Goal: Task Accomplishment & Management: Manage account settings

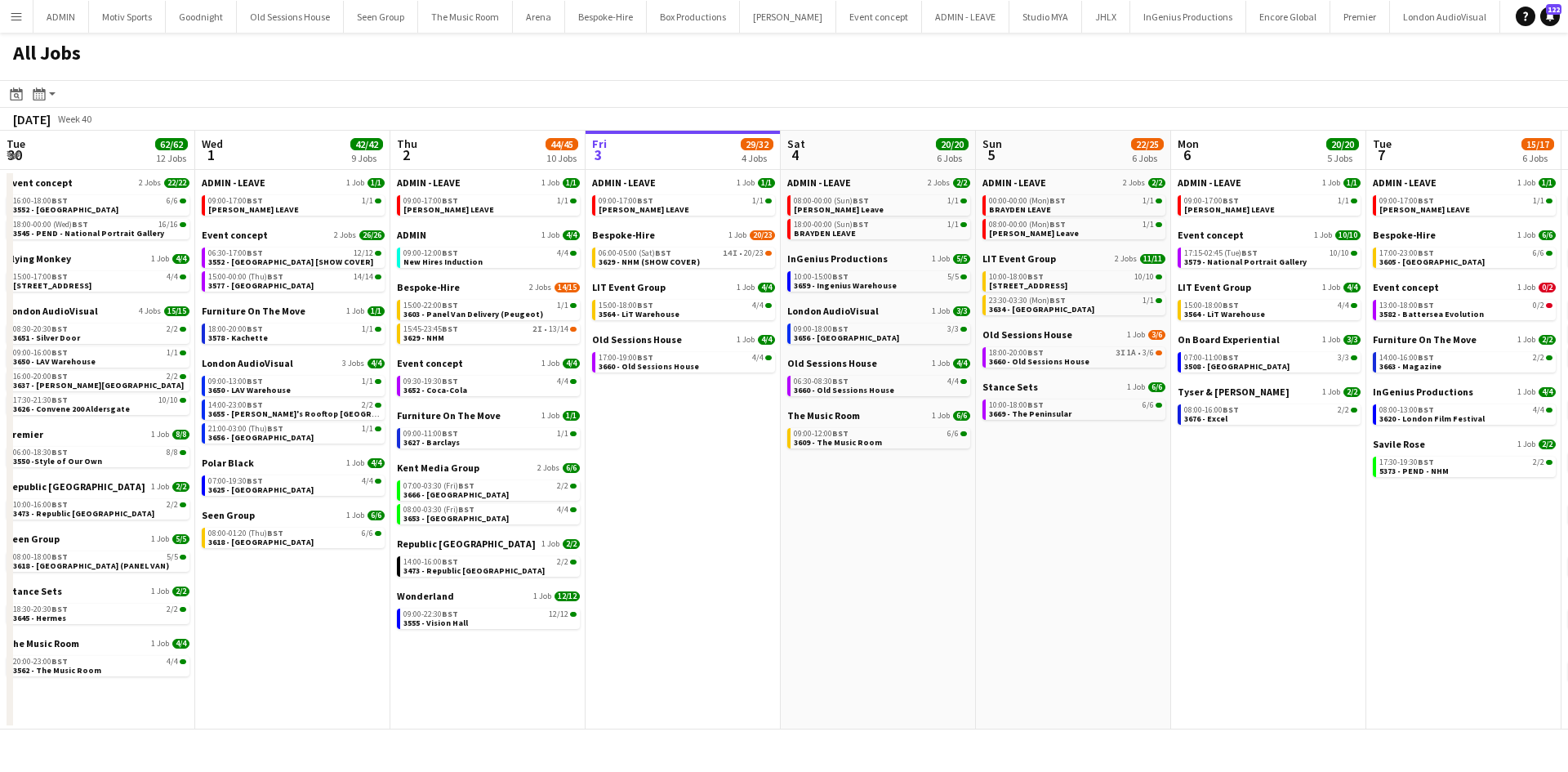
scroll to position [0, 391]
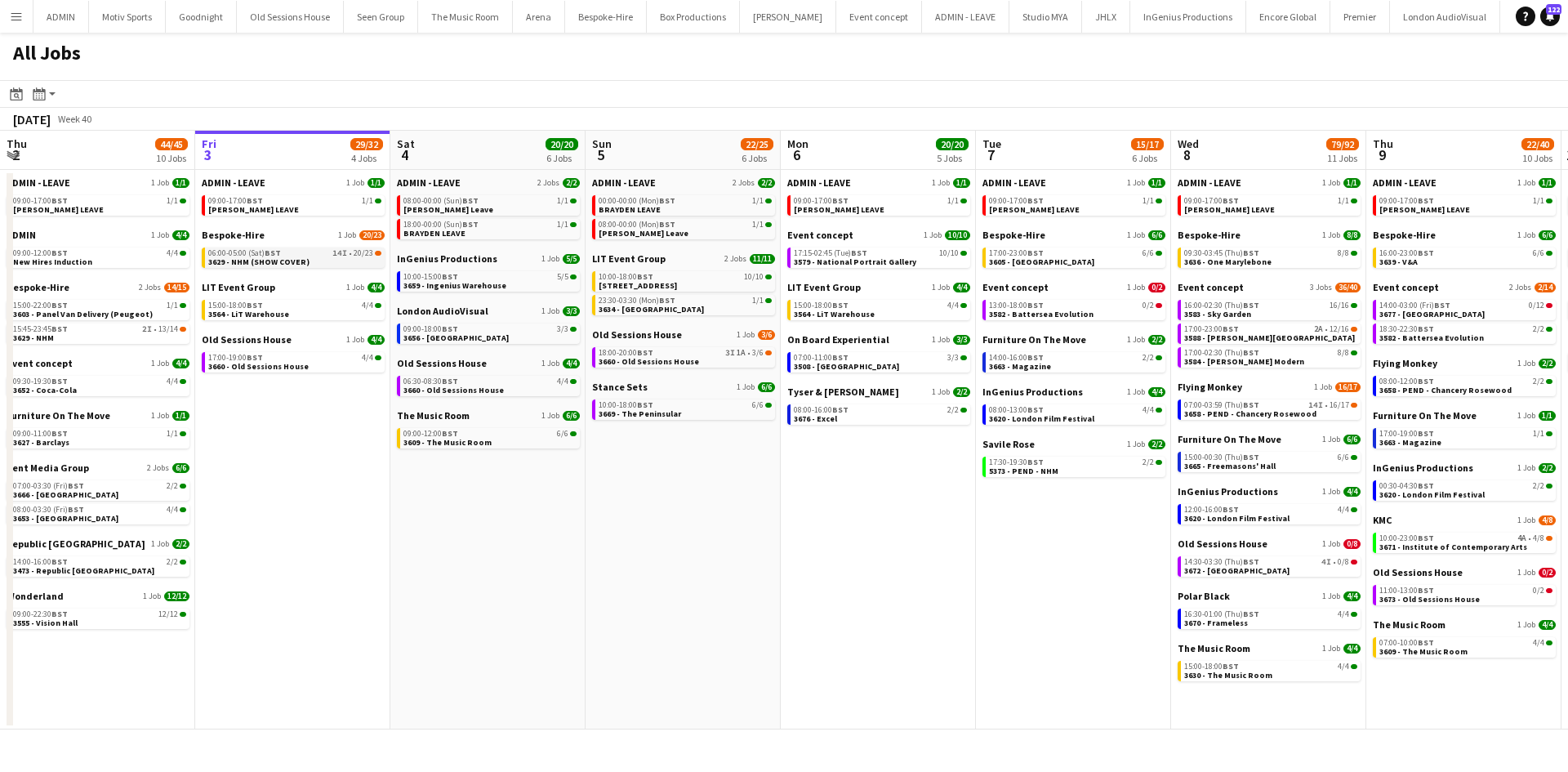
click at [332, 247] on link "06:00-05:00 (Sat) BST 14I • 20/23 3629 - NHM (SHOW COVER)" at bounding box center [295, 256] width 173 height 18
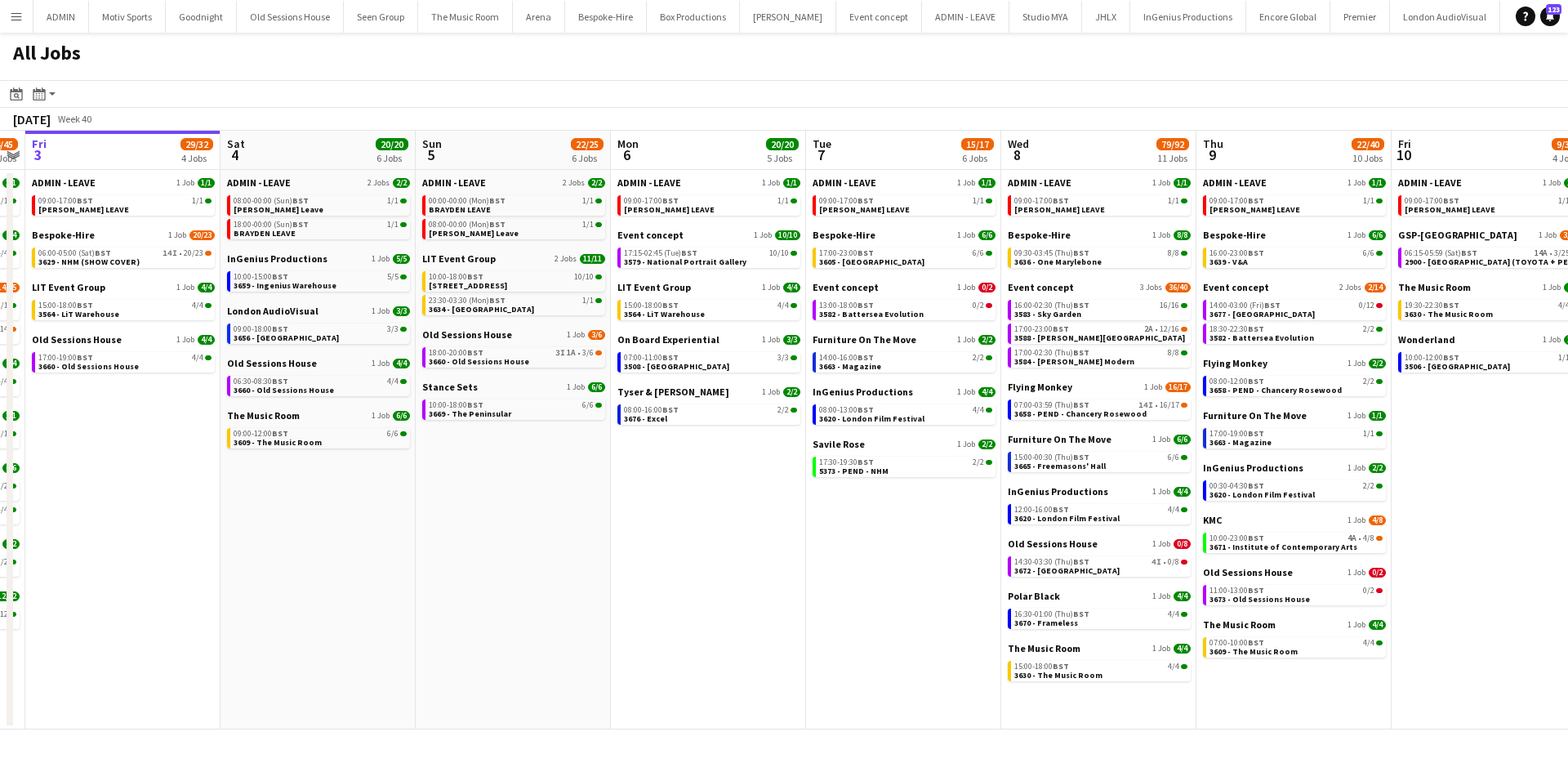
drag, startPoint x: 835, startPoint y: 686, endPoint x: 664, endPoint y: 680, distance: 171.1
click at [664, 680] on app-calendar-viewport "Tue 30 62/62 12 Jobs Wed 1 42/42 9 Jobs Thu 2 44/45 10 Jobs Fri 3 29/32 4 Jobs …" at bounding box center [784, 430] width 1568 height 599
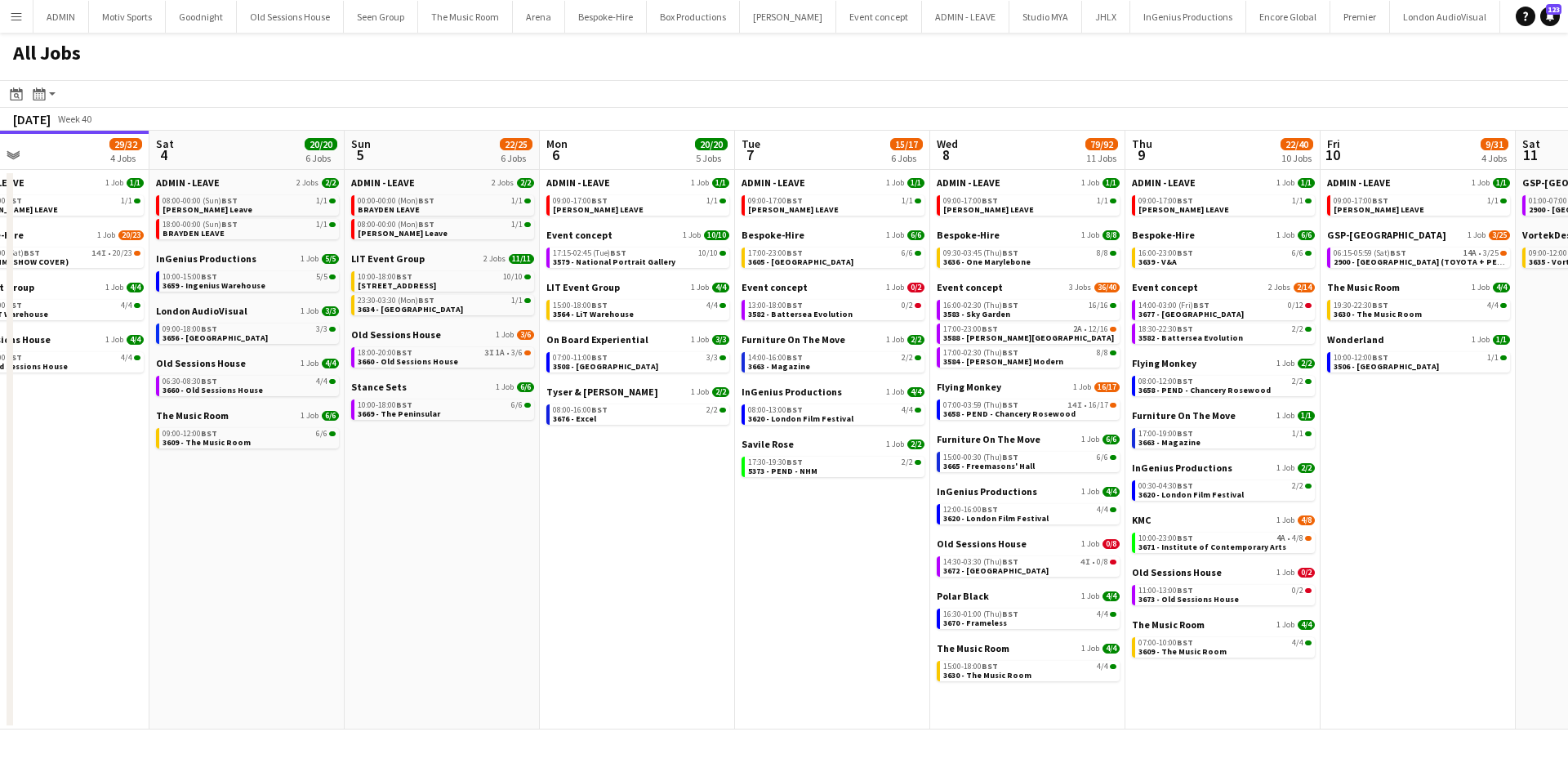
drag, startPoint x: 1550, startPoint y: 534, endPoint x: 1479, endPoint y: 544, distance: 71.7
click at [1479, 544] on app-calendar-viewport "Tue 30 62/62 12 Jobs Wed 1 42/42 9 Jobs Thu 2 44/45 10 Jobs Fri 3 29/32 4 Jobs …" at bounding box center [784, 430] width 1568 height 599
click at [1330, 550] on app-date-cell "ADMIN - LEAVE 1 Job 1/1 09:00-17:00 BST 1/1 ANDY LEAVE GSP-UK 1 Job 3/25 06:15-…" at bounding box center [1418, 450] width 195 height 560
click at [1264, 545] on span "3671 - Institute of Contemporary Arts" at bounding box center [1213, 547] width 148 height 11
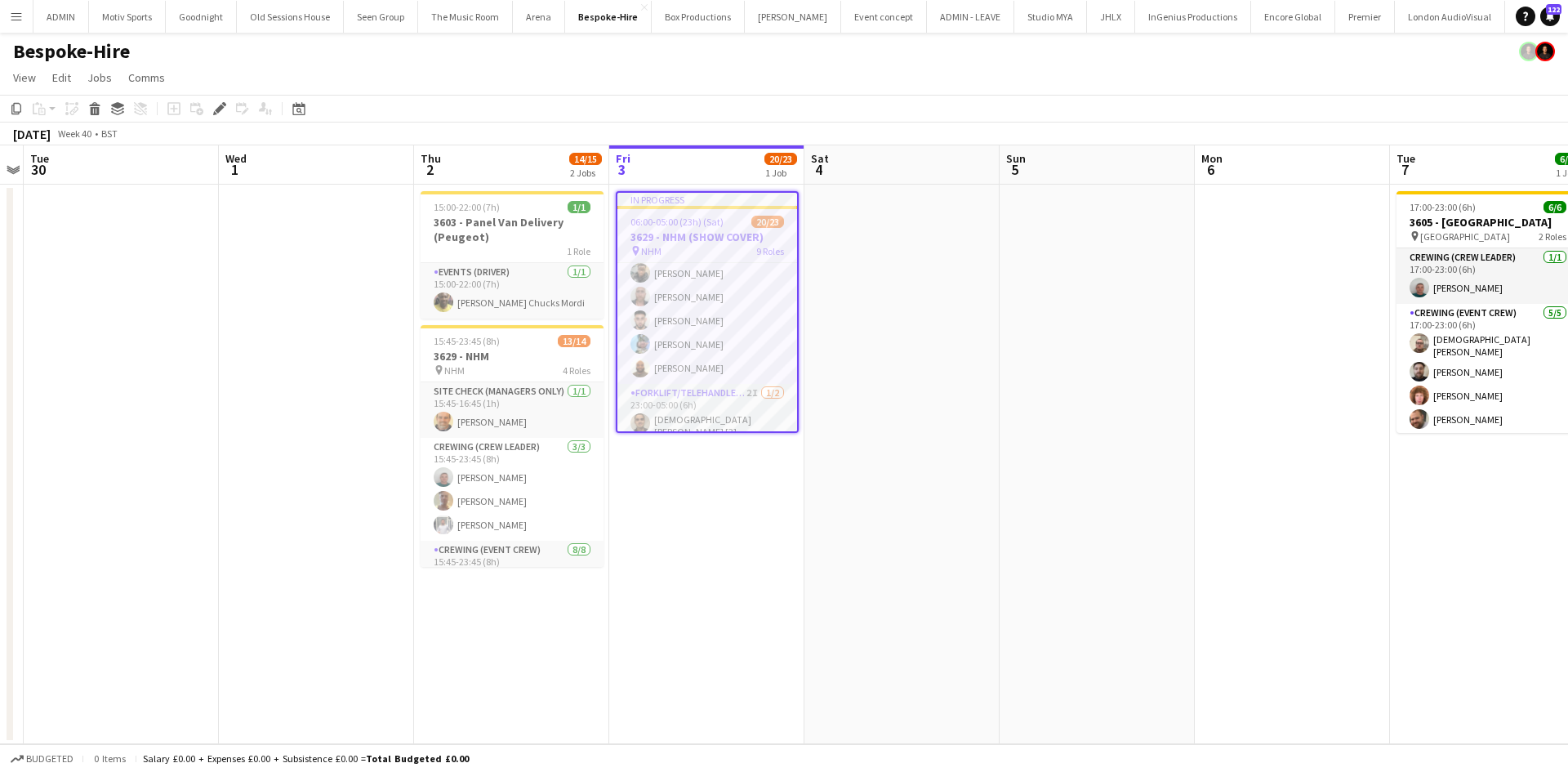
scroll to position [664, 0]
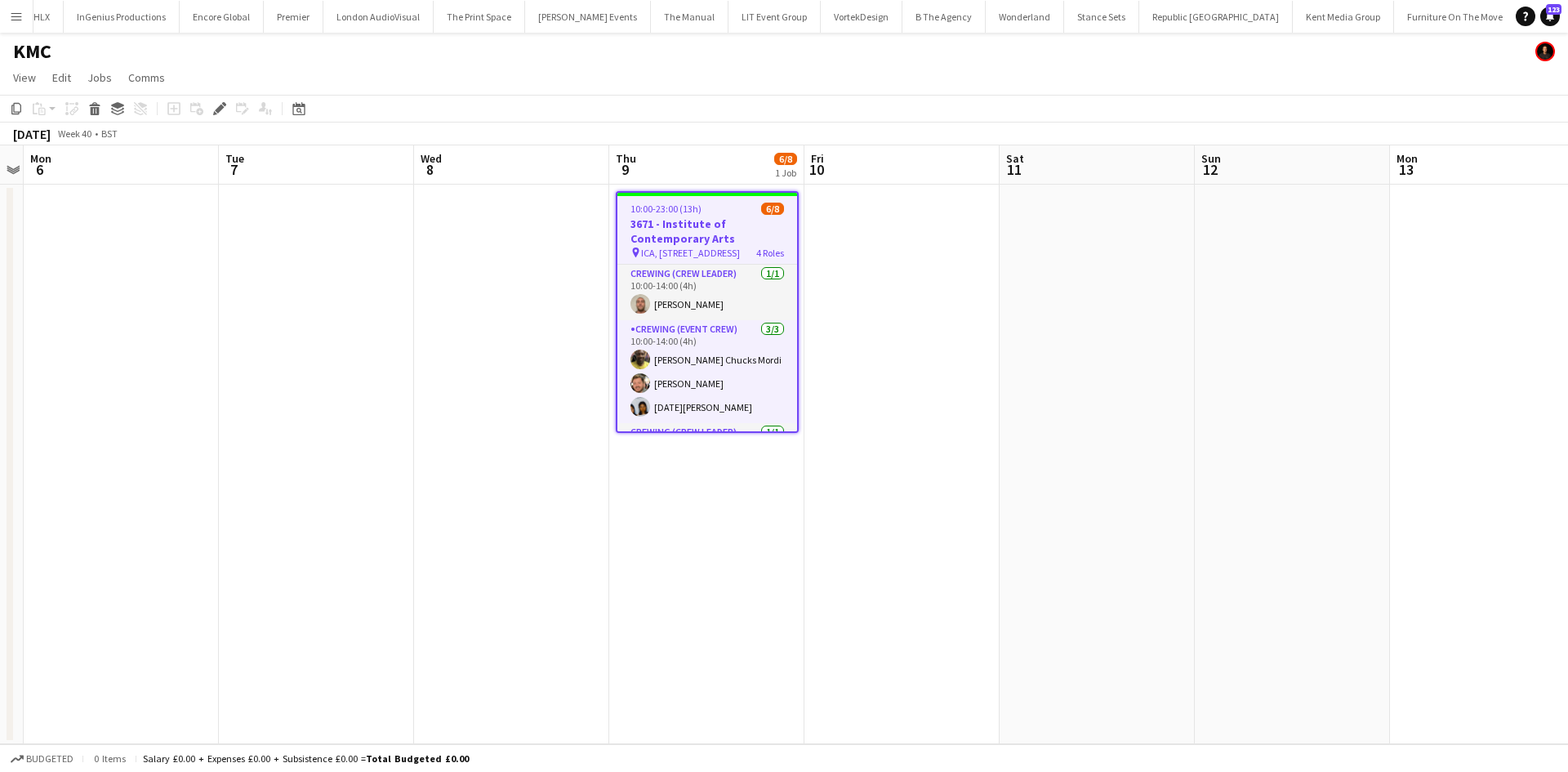
scroll to position [0, 1069]
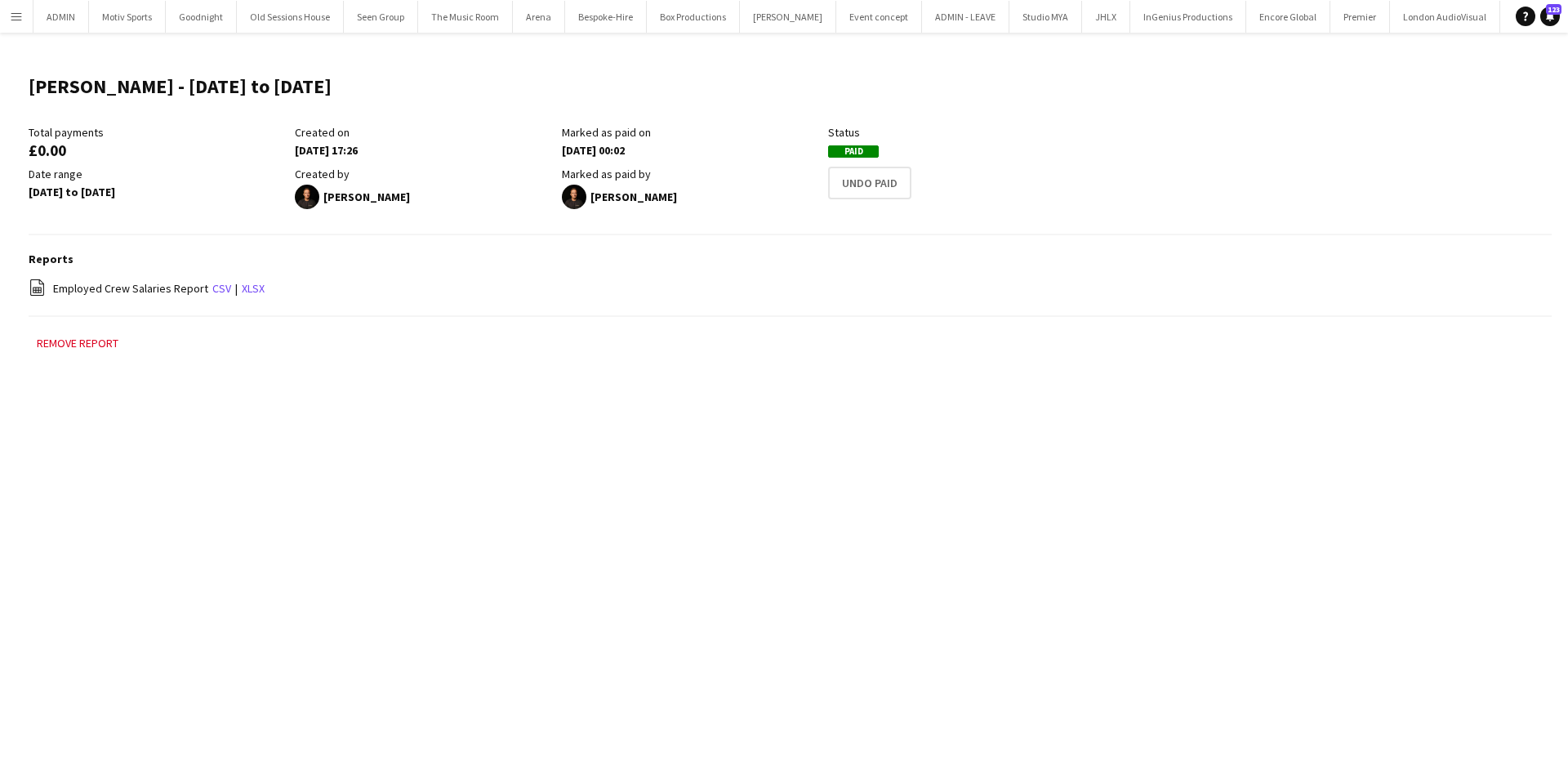
scroll to position [0, 993]
click at [19, 17] on app-icon "Menu" at bounding box center [16, 16] width 13 height 13
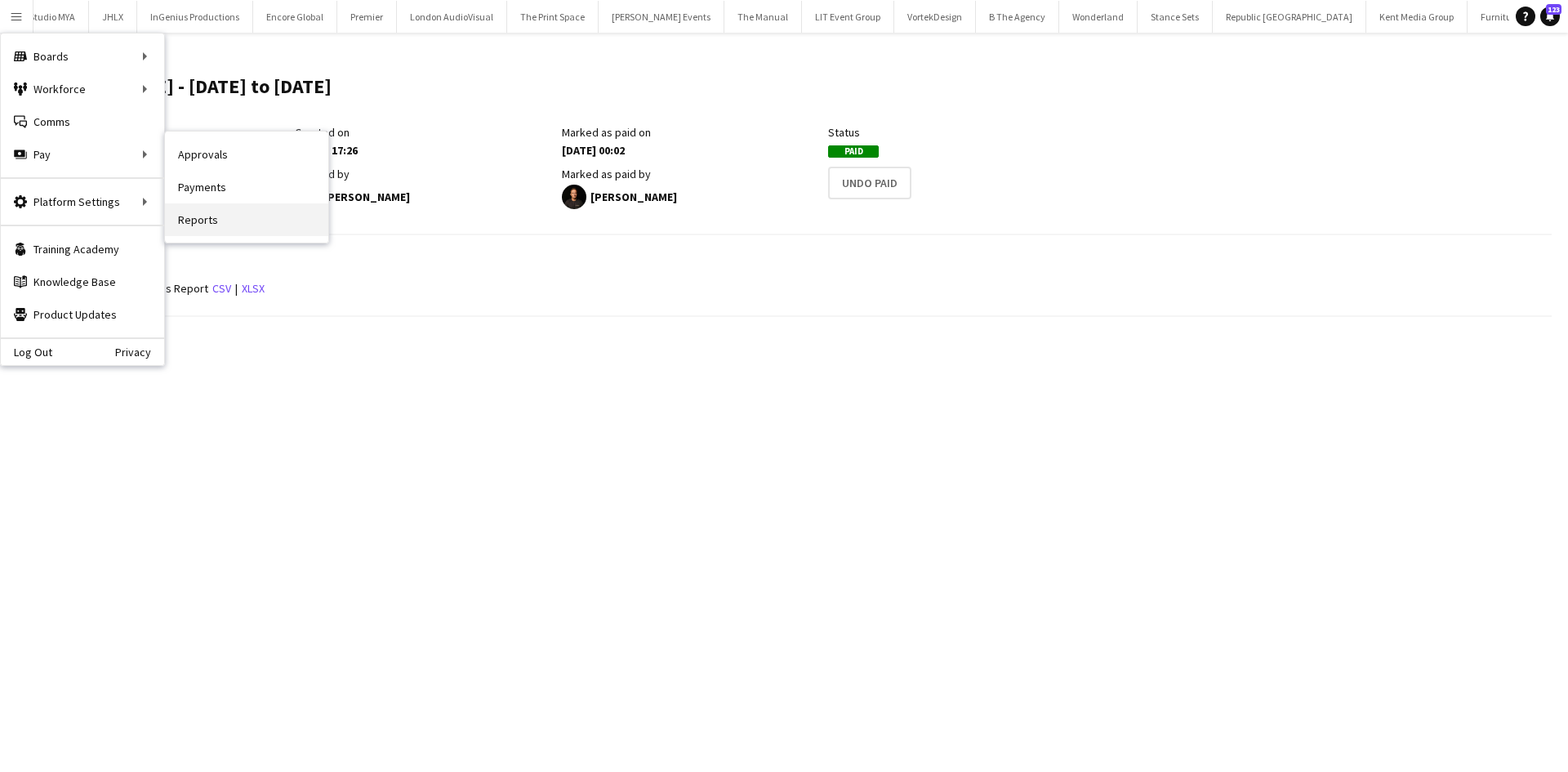
click at [241, 217] on link "Reports" at bounding box center [246, 219] width 164 height 33
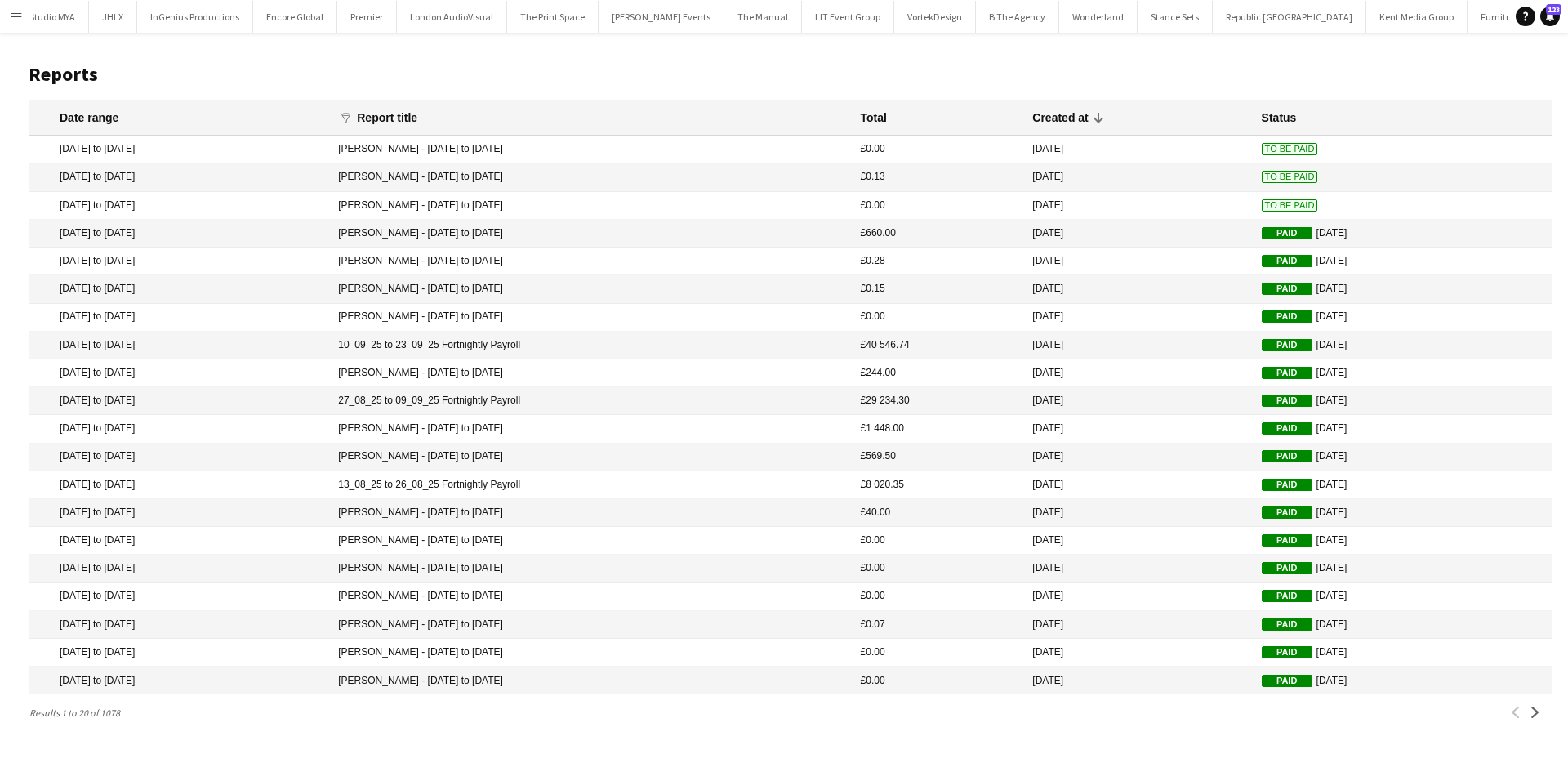
click at [1286, 153] on span "To Be Paid" at bounding box center [1290, 149] width 56 height 12
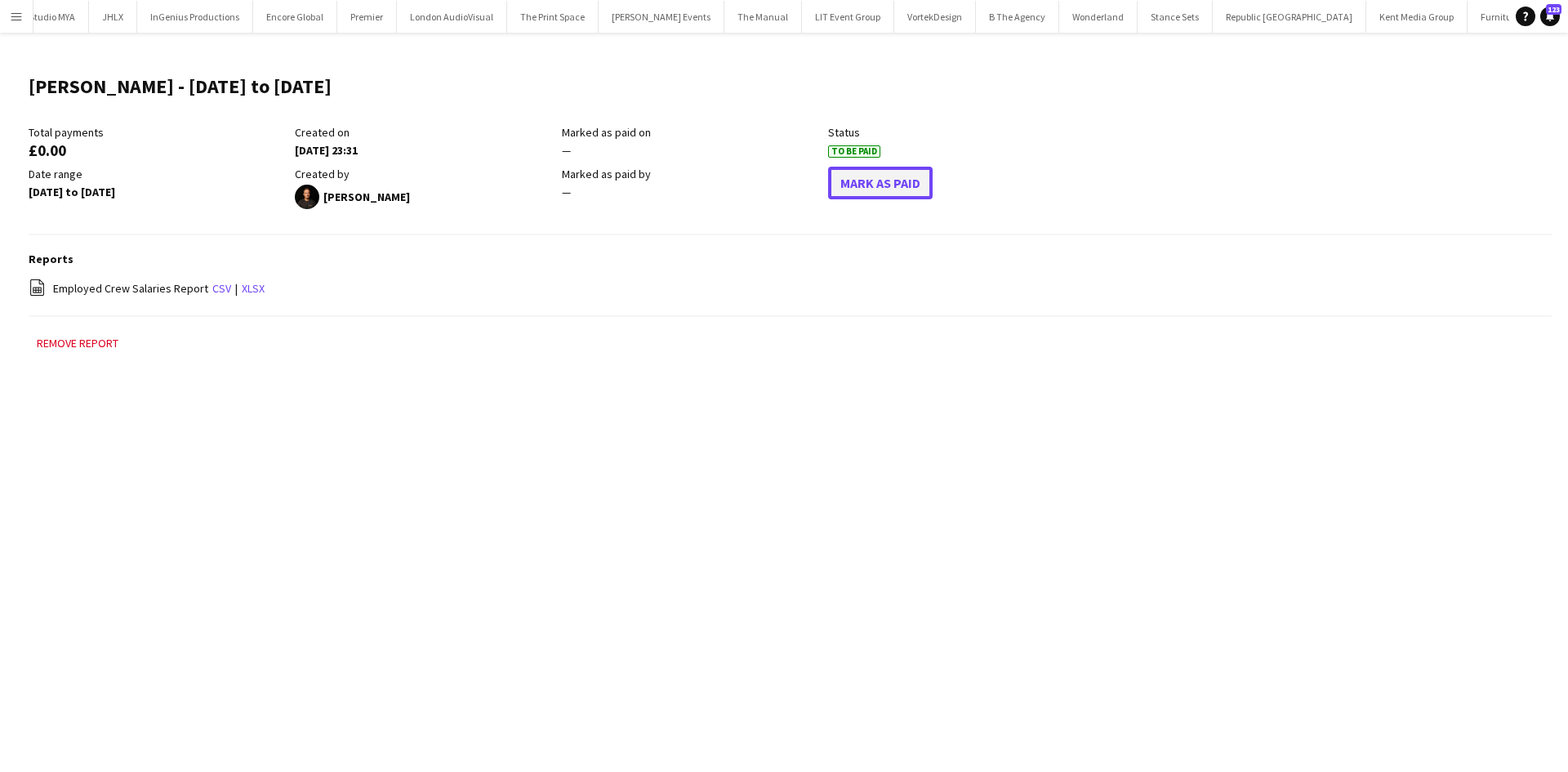
click at [894, 180] on button "Mark As Paid" at bounding box center [880, 182] width 105 height 33
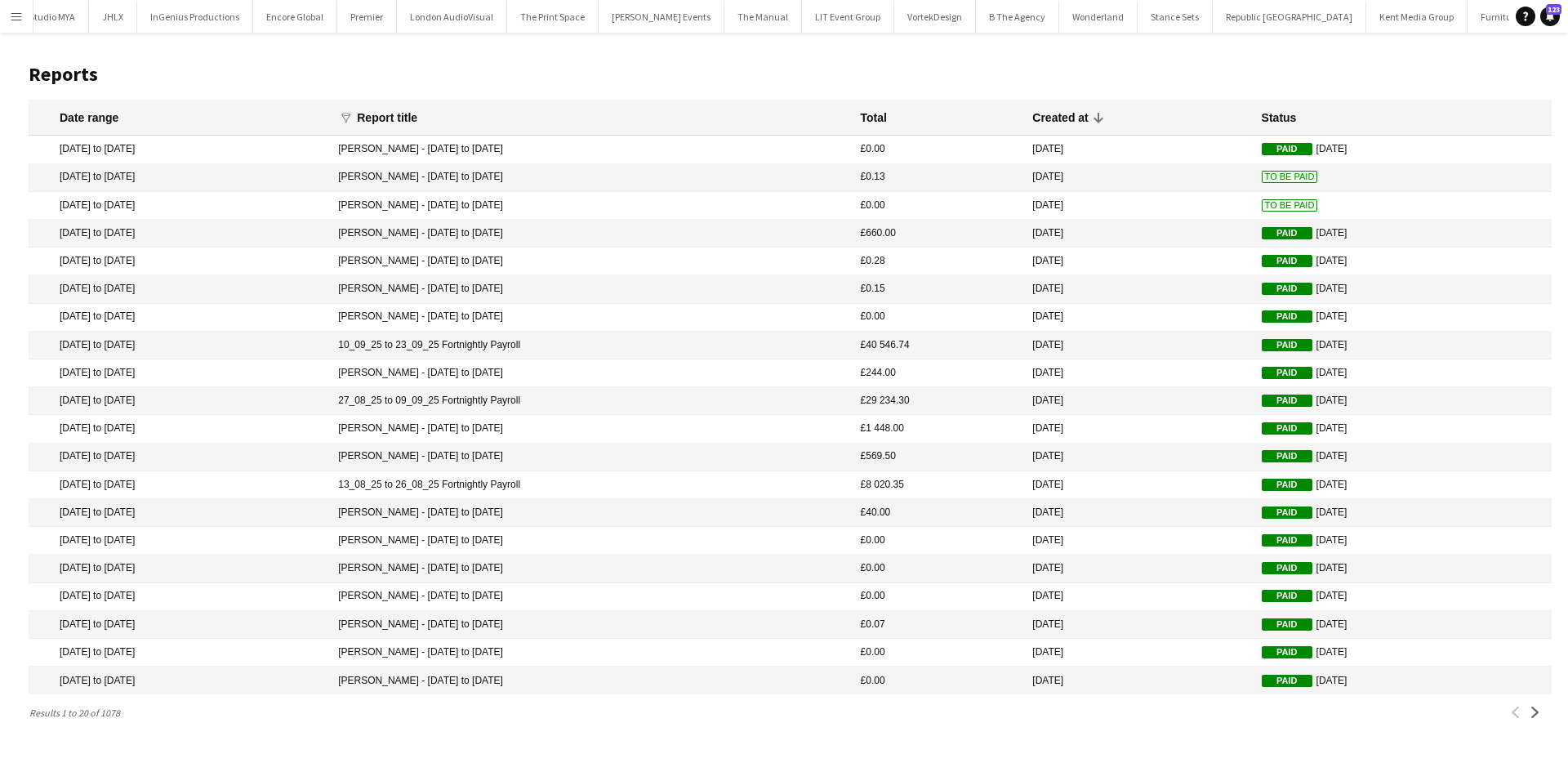
click at [1265, 185] on mat-cell "To Be Paid" at bounding box center [1403, 179] width 298 height 28
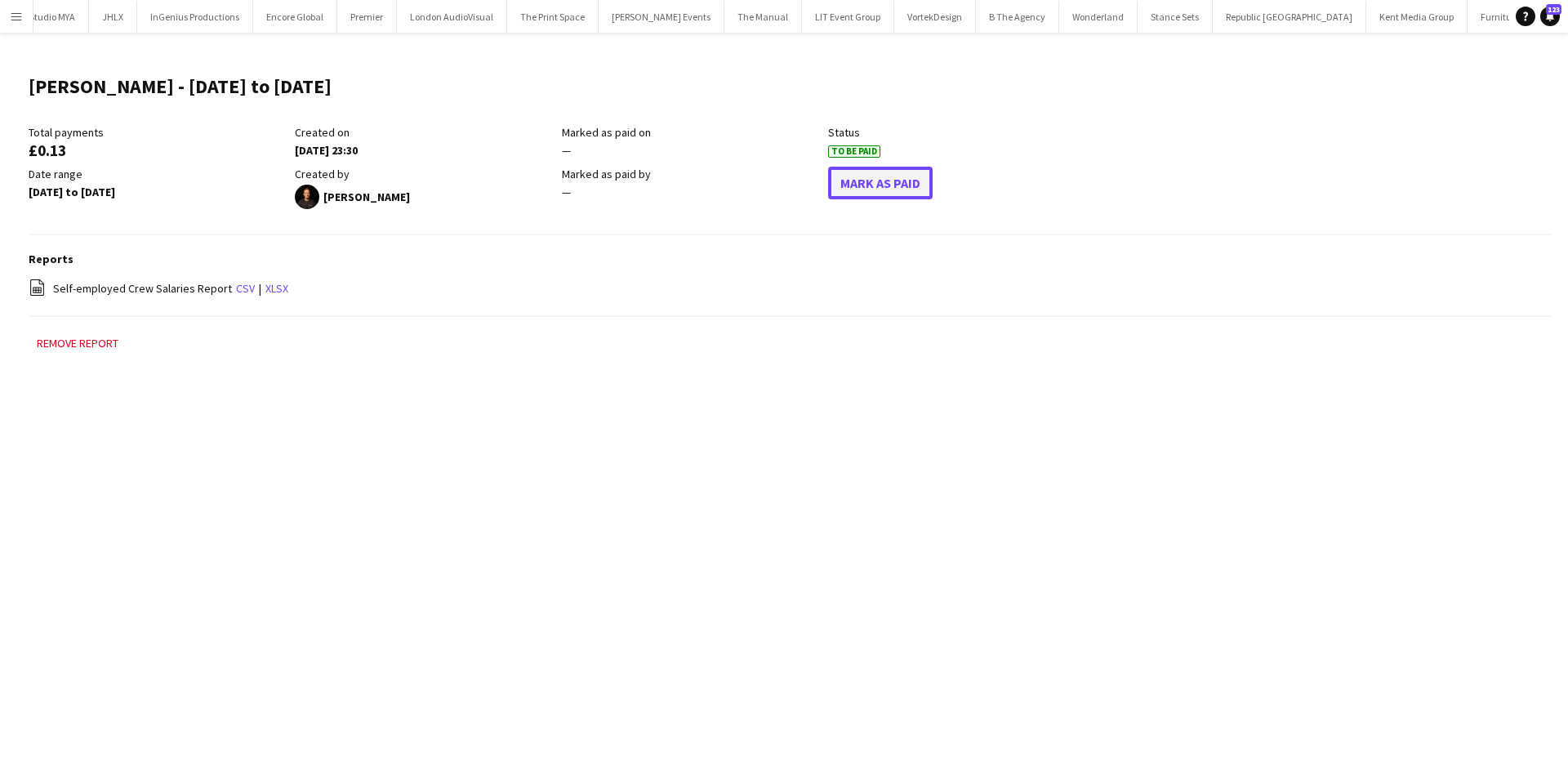
click at [883, 177] on button "Mark As Paid" at bounding box center [880, 182] width 105 height 33
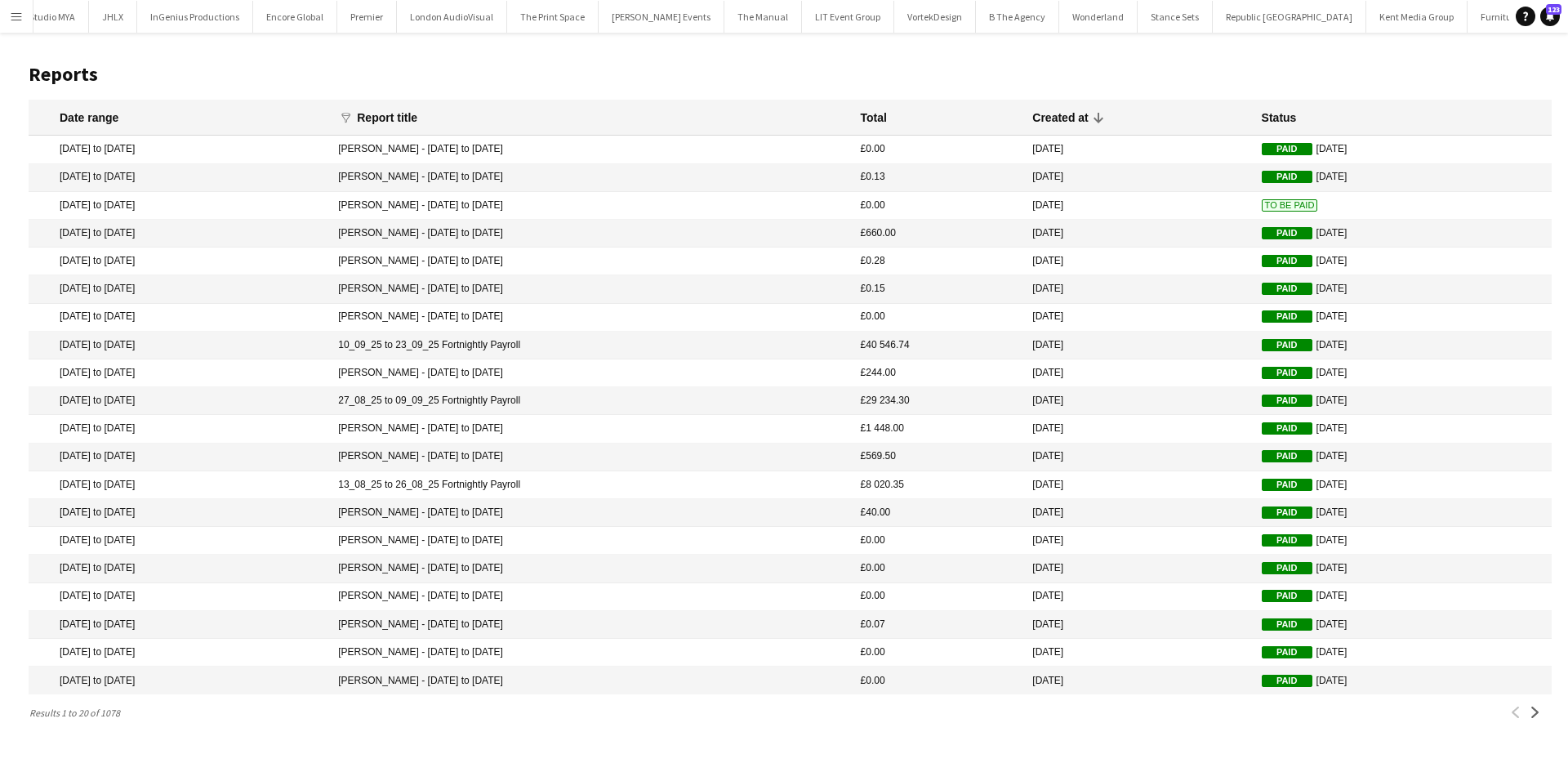
click at [1262, 206] on span "To Be Paid" at bounding box center [1290, 205] width 56 height 12
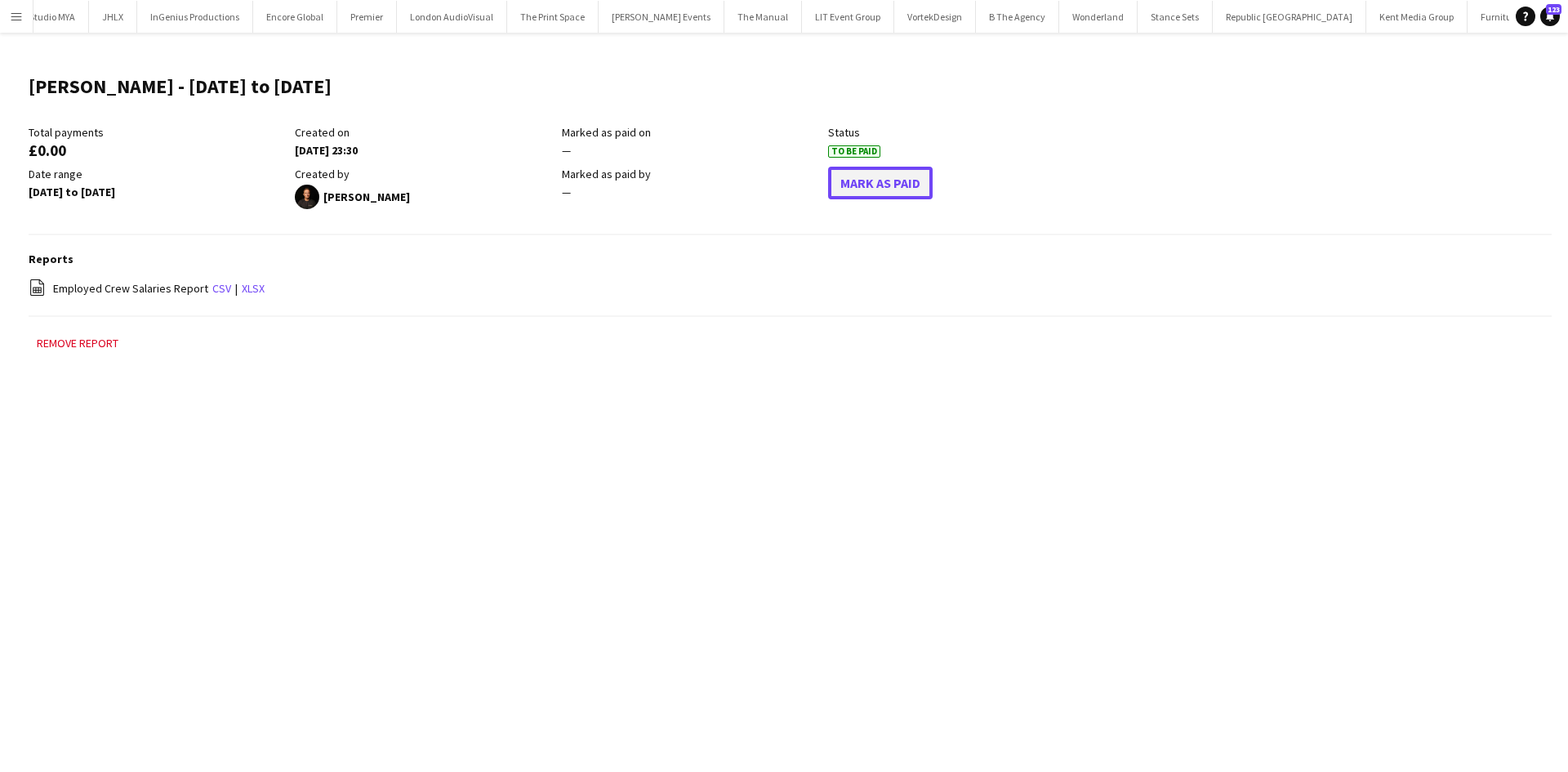
click at [876, 187] on button "Mark As Paid" at bounding box center [880, 182] width 105 height 33
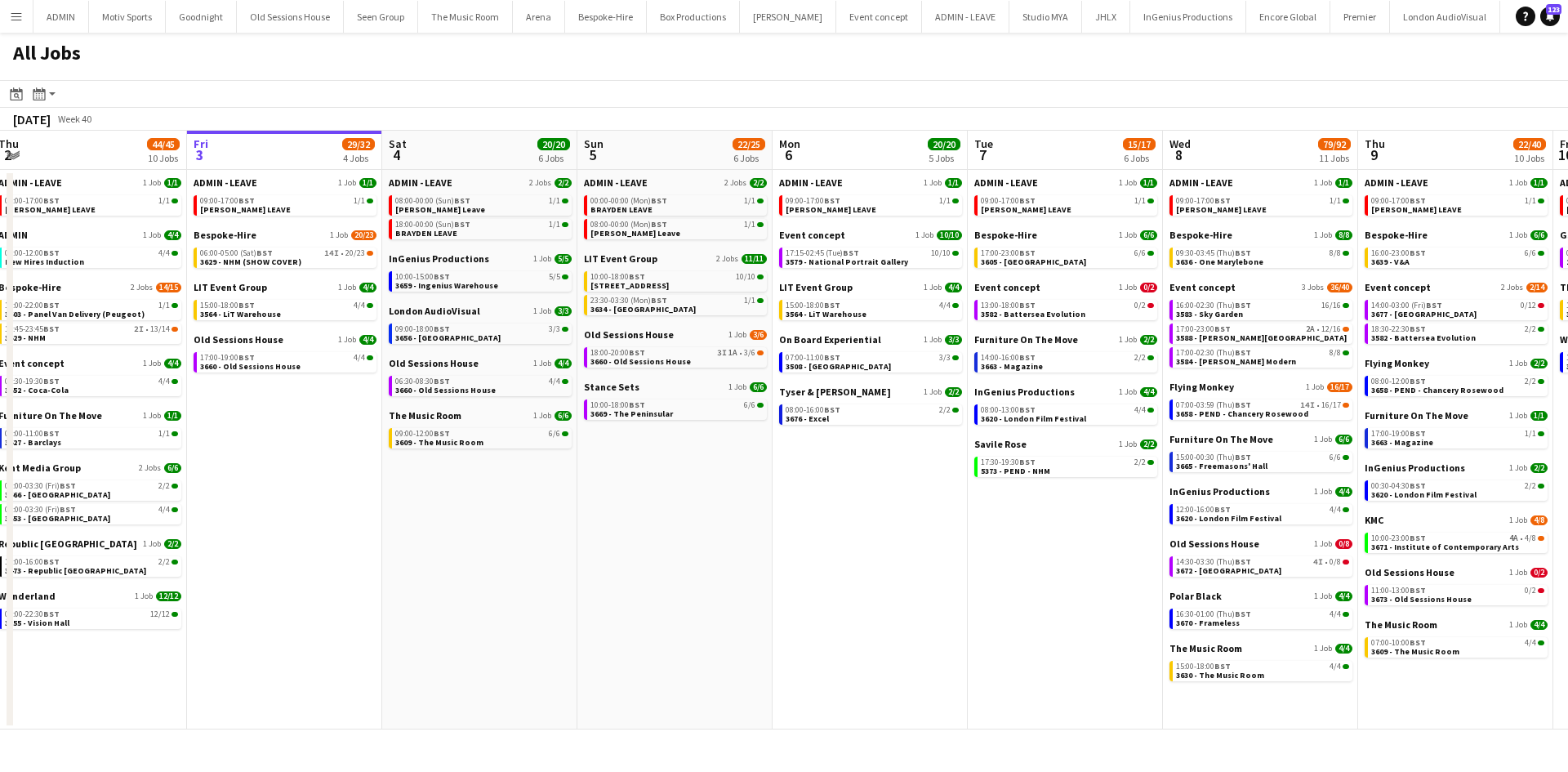
click at [778, 639] on app-calendar-viewport "Tue 30 62/62 12 Jobs Wed 1 42/42 9 Jobs Thu 2 44/45 10 Jobs Fri 3 29/32 4 Jobs …" at bounding box center [784, 430] width 1568 height 599
drag, startPoint x: 830, startPoint y: 744, endPoint x: 515, endPoint y: 744, distance: 315.0
click at [515, 744] on div "Menu Boards Boards Boards All jobs Status Workforce Workforce My Workforce Recr…" at bounding box center [784, 386] width 1568 height 772
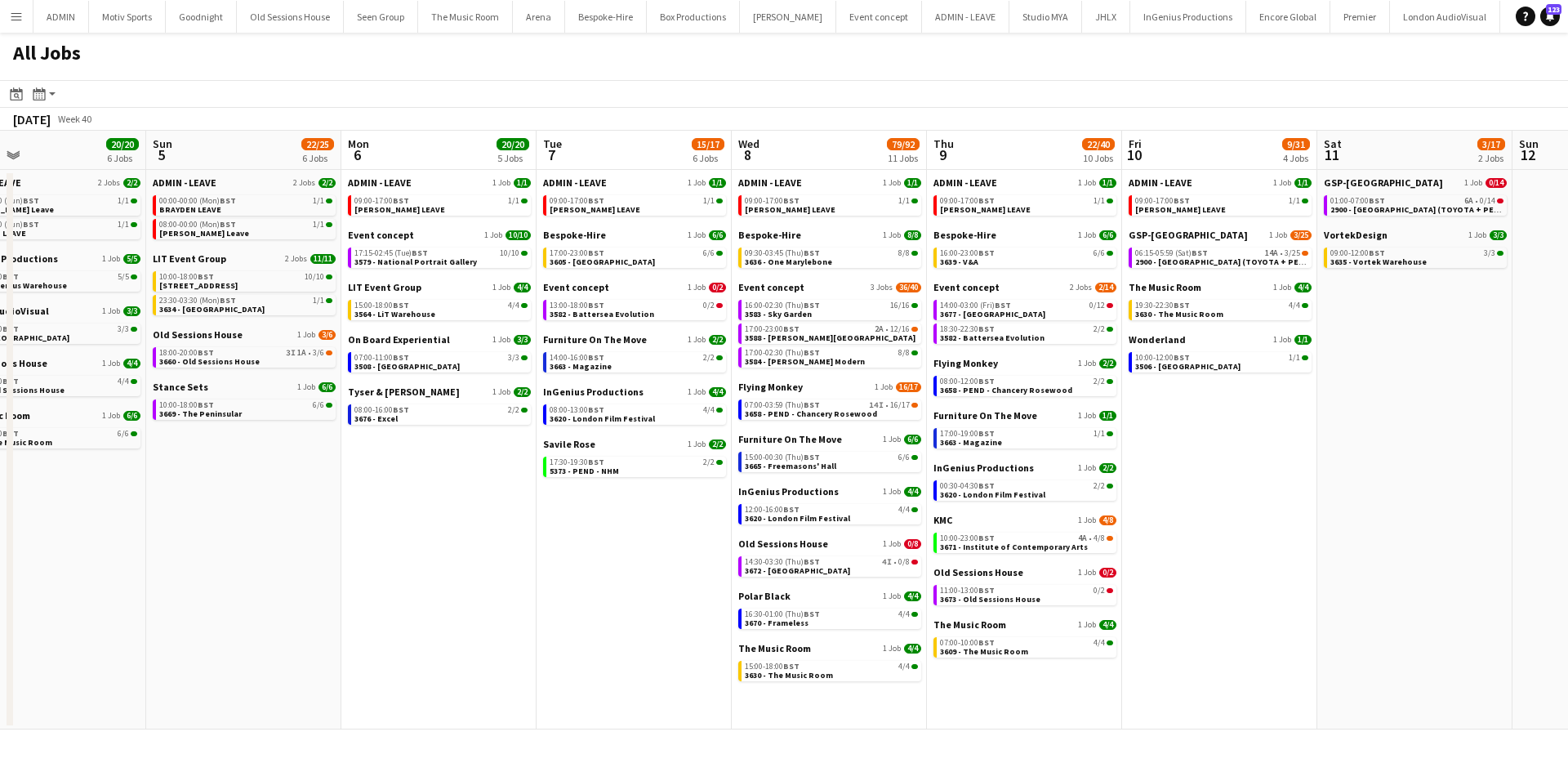
drag, startPoint x: 988, startPoint y: 655, endPoint x: 557, endPoint y: 661, distance: 431.0
click at [557, 661] on app-calendar-viewport "Tue 30 62/62 12 Jobs Wed 1 42/42 9 Jobs Thu 2 44/45 10 Jobs Fri 3 29/32 4 Jobs …" at bounding box center [784, 430] width 1568 height 599
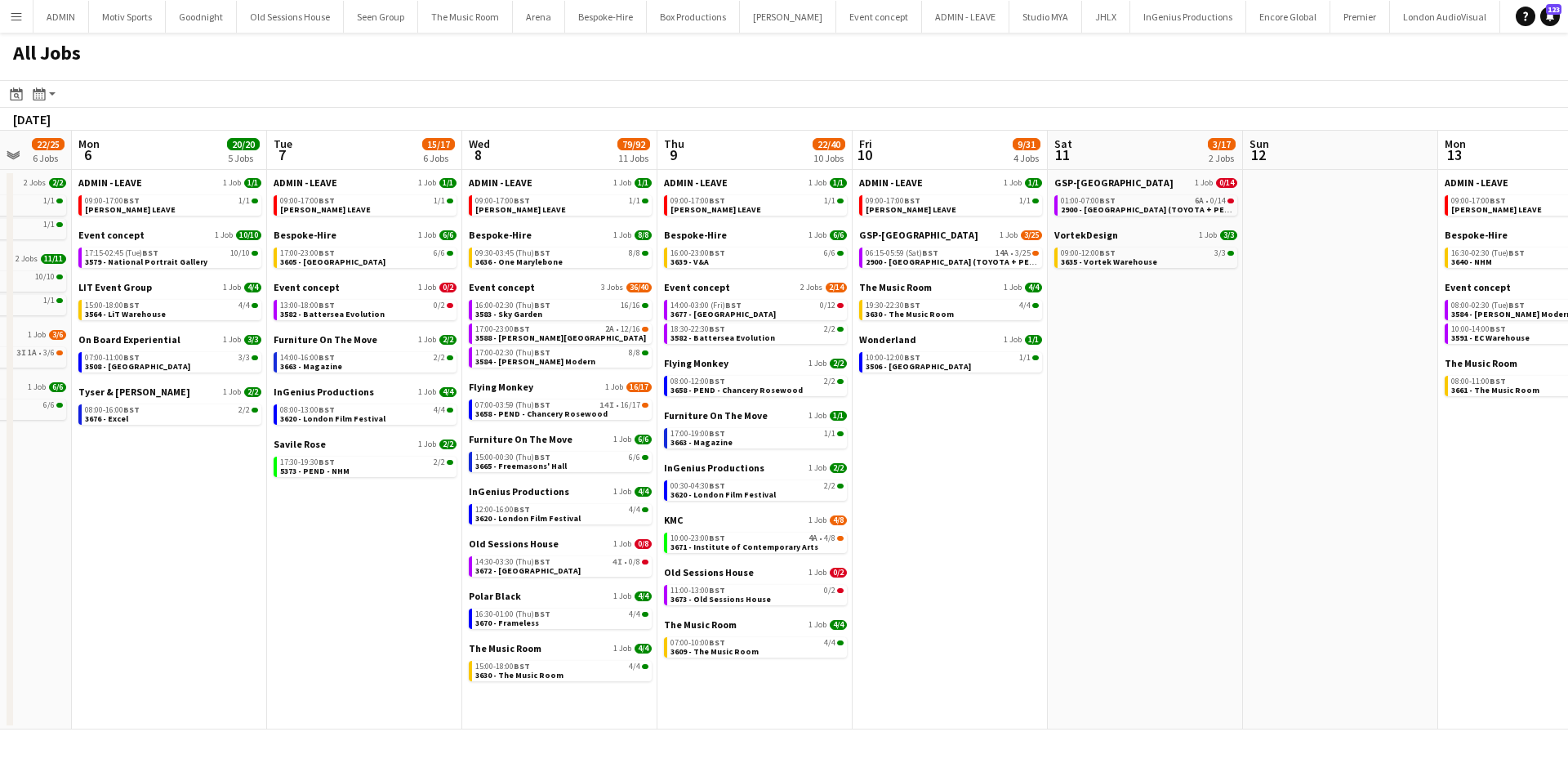
drag, startPoint x: 1369, startPoint y: 627, endPoint x: 998, endPoint y: 644, distance: 371.4
click at [998, 644] on app-calendar-viewport "Thu 2 44/45 10 Jobs Fri 3 29/32 4 Jobs Sat 4 20/20 6 Jobs Sun 5 22/25 6 Jobs Mo…" at bounding box center [784, 430] width 1568 height 599
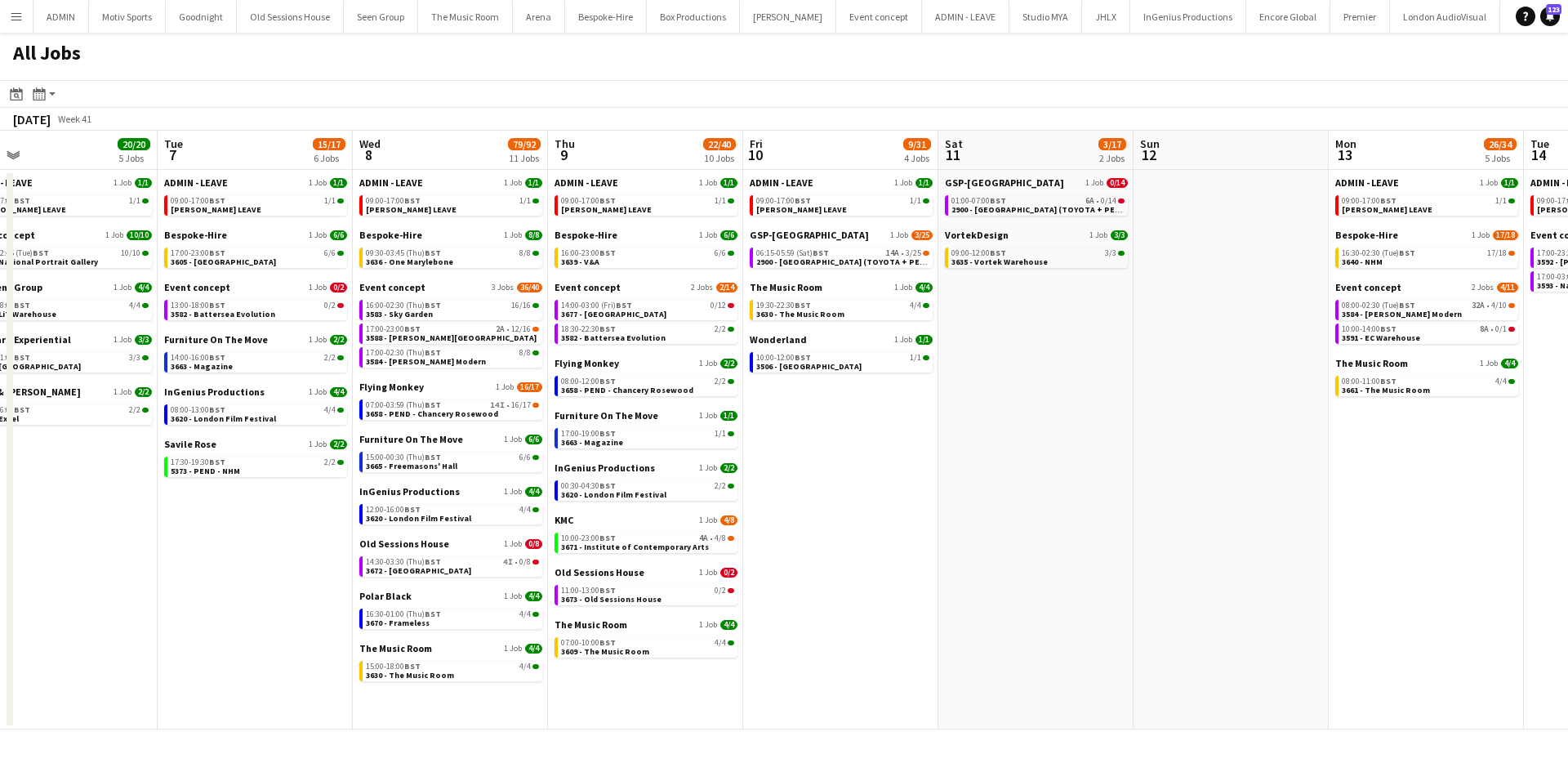
scroll to position [0, 523]
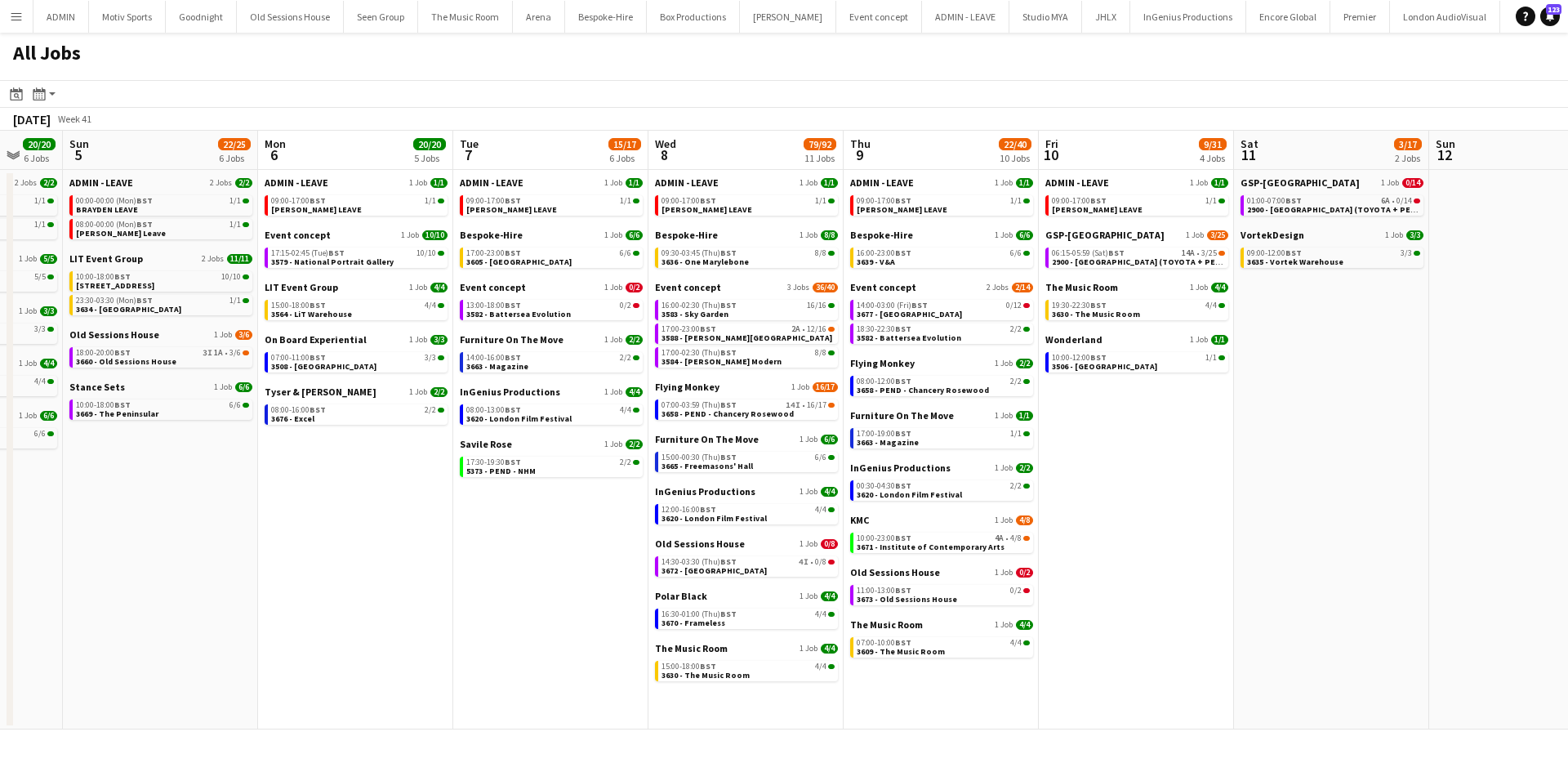
click at [884, 680] on app-all-jobs "All Jobs Date picker [DATE] [DATE] [DATE] M [DATE] T [DATE] W [DATE] T [DATE] F…" at bounding box center [784, 381] width 1568 height 697
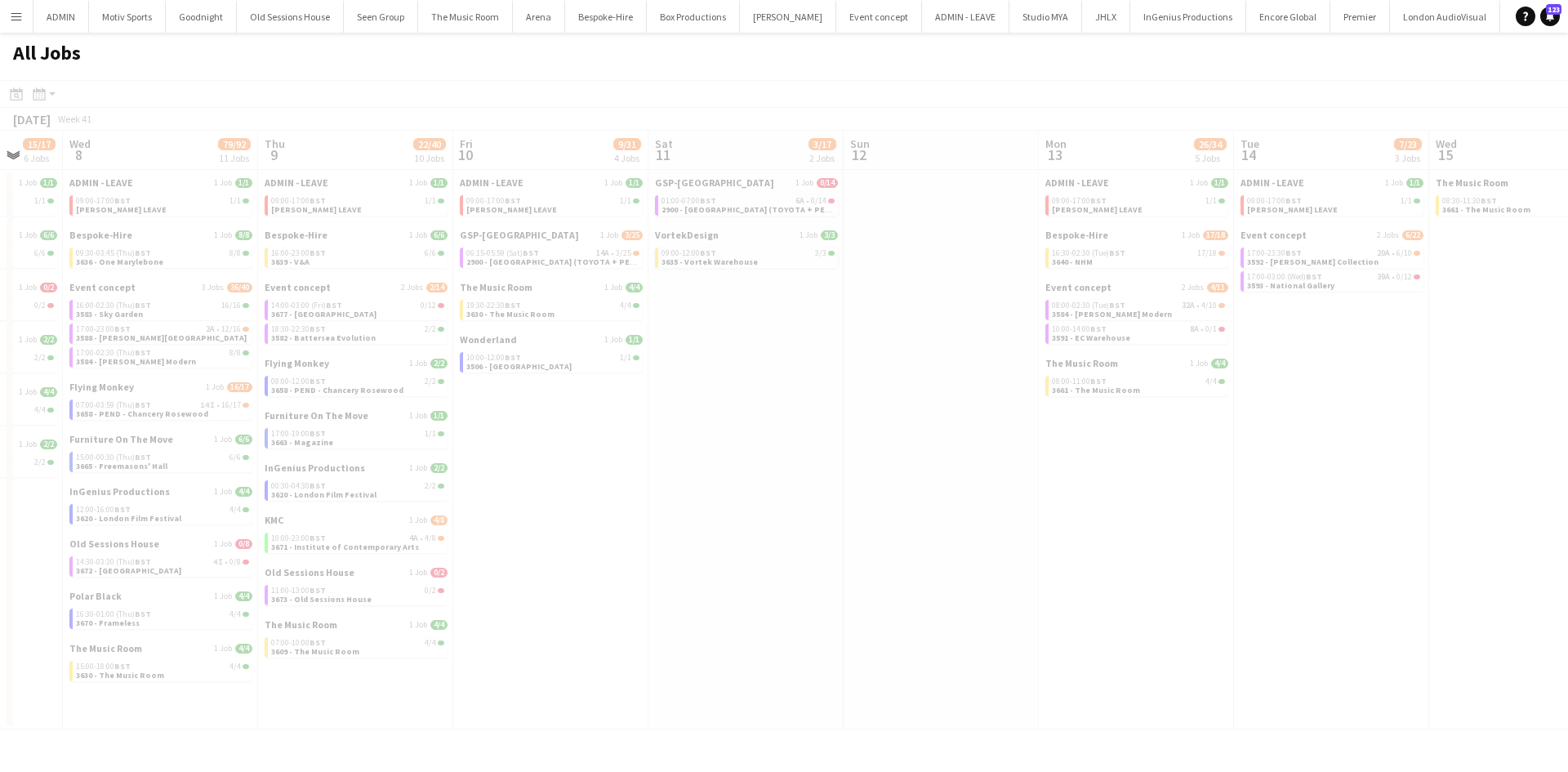
drag, startPoint x: 1179, startPoint y: 665, endPoint x: 869, endPoint y: 664, distance: 310.0
click at [864, 665] on div at bounding box center [784, 429] width 1568 height 697
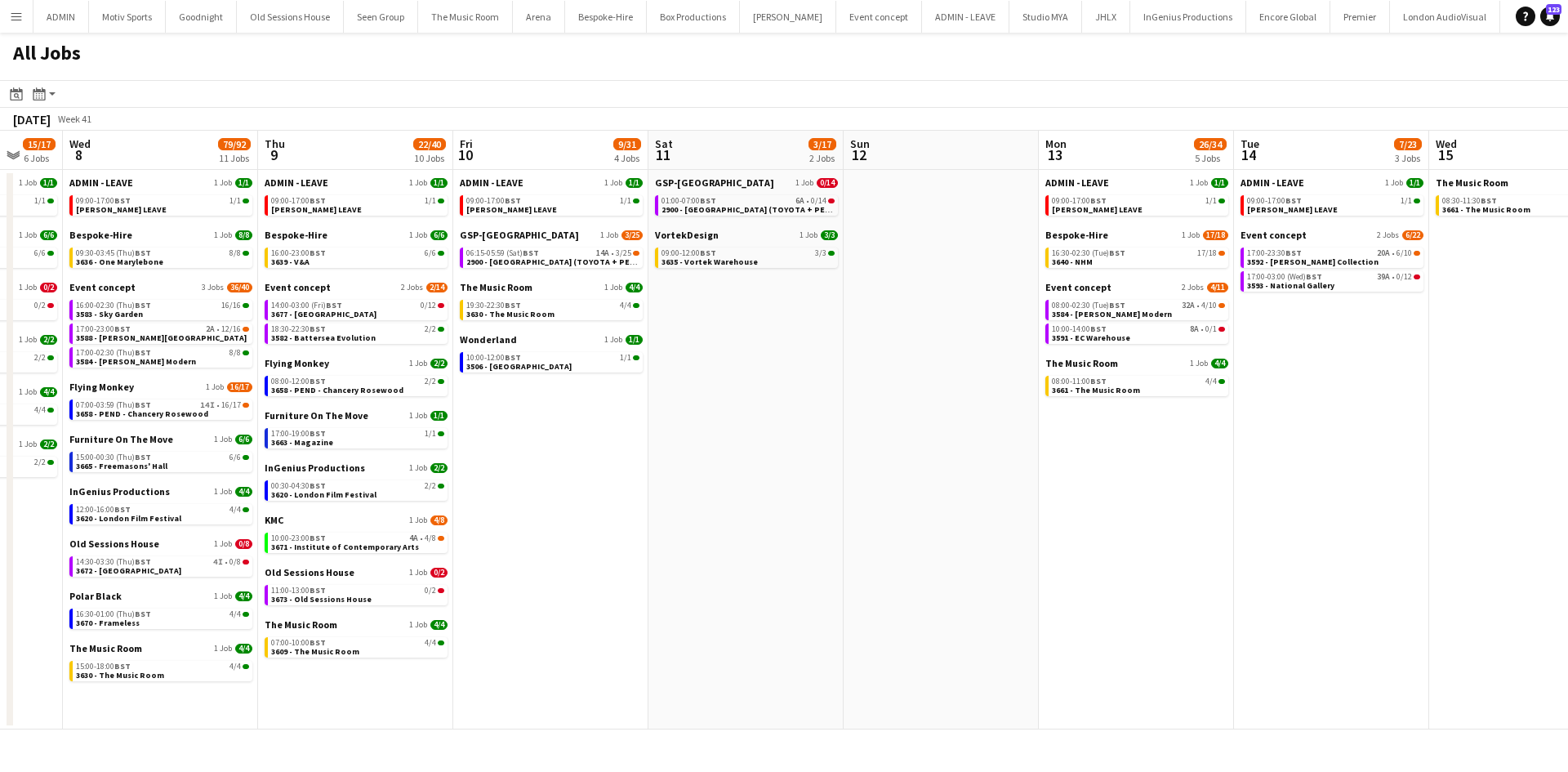
scroll to position [0, 551]
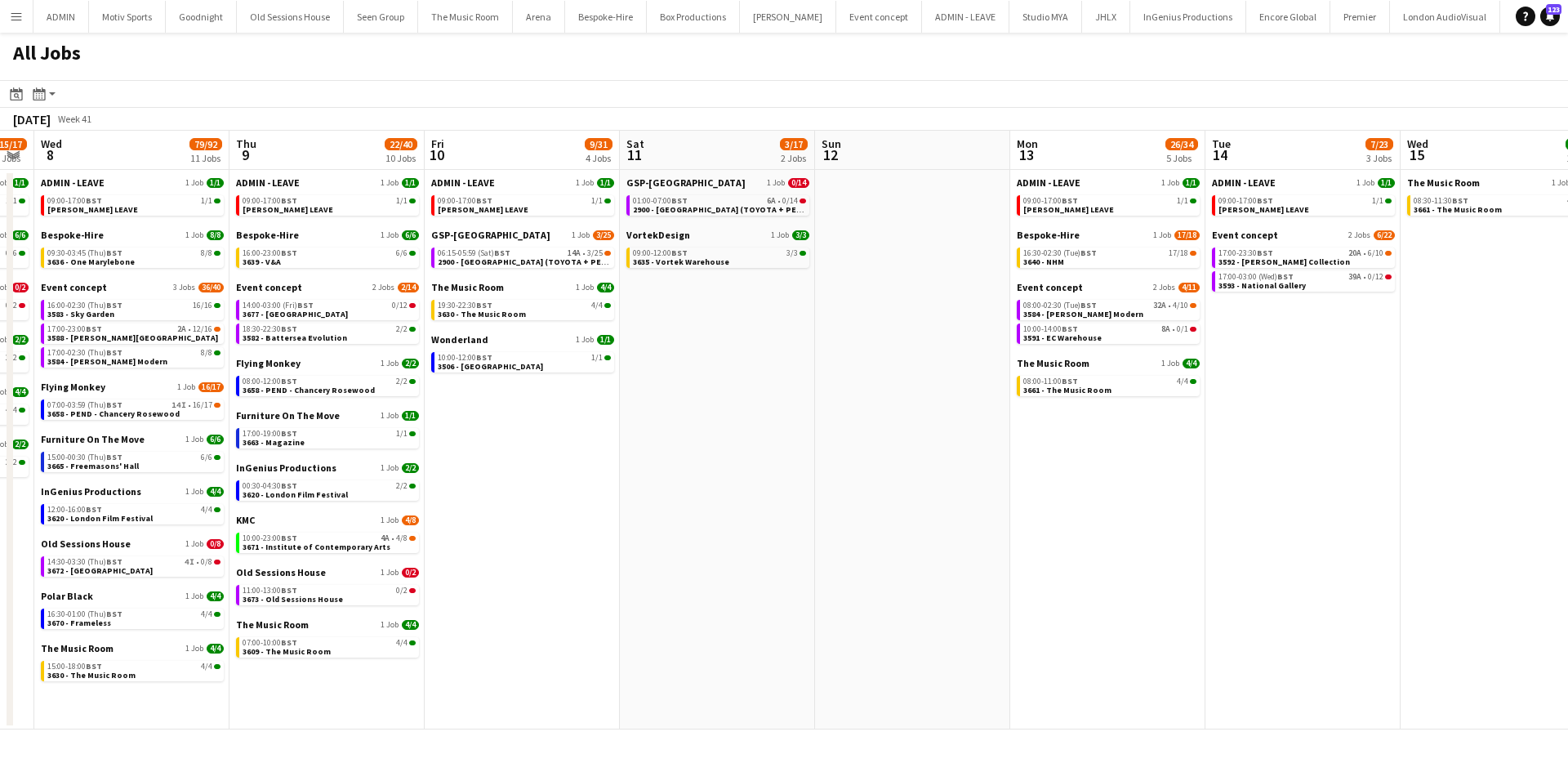
drag, startPoint x: 1250, startPoint y: 598, endPoint x: 832, endPoint y: 621, distance: 418.6
click at [832, 621] on app-calendar-viewport "Sun 5 22/25 6 Jobs Mon 6 20/20 5 Jobs Tue 7 15/17 6 Jobs Wed 8 79/92 11 Jobs Th…" at bounding box center [784, 430] width 1568 height 599
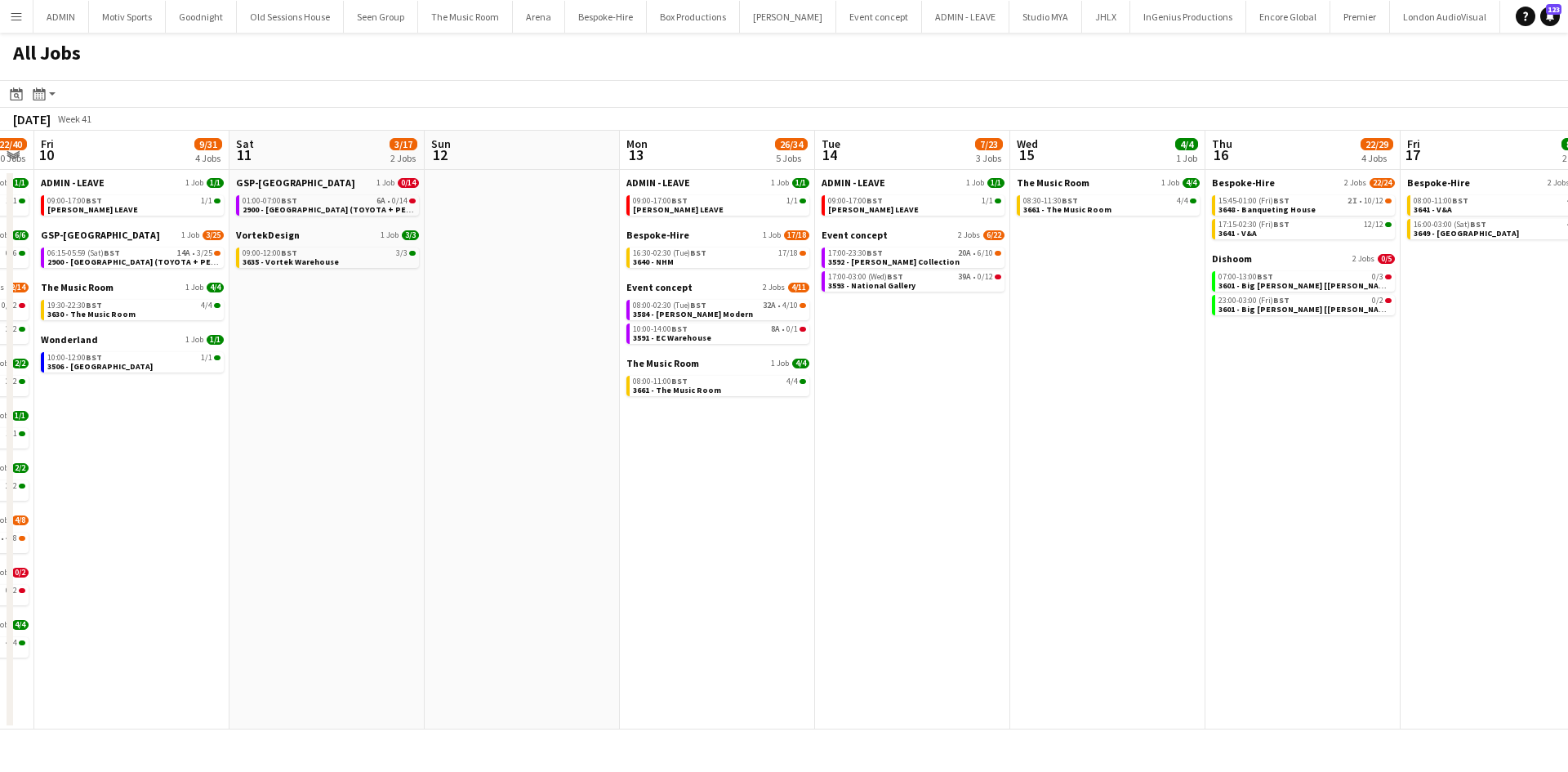
click at [659, 669] on app-all-jobs "All Jobs Date picker [DATE] [DATE] [DATE] M [DATE] T [DATE] W [DATE] T [DATE] F…" at bounding box center [784, 381] width 1568 height 697
